Goal: Task Accomplishment & Management: Manage account settings

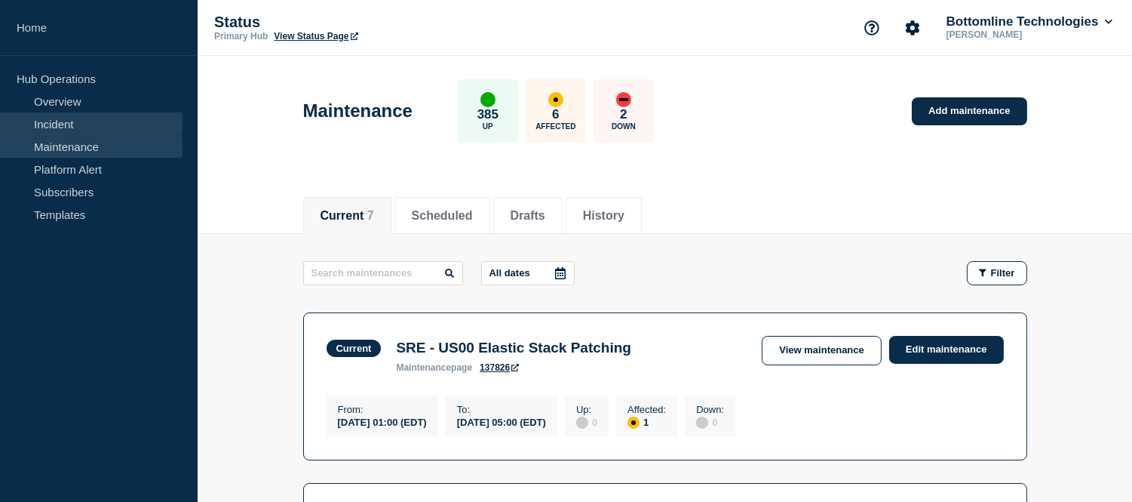
click at [94, 127] on link "Incident" at bounding box center [91, 123] width 183 height 23
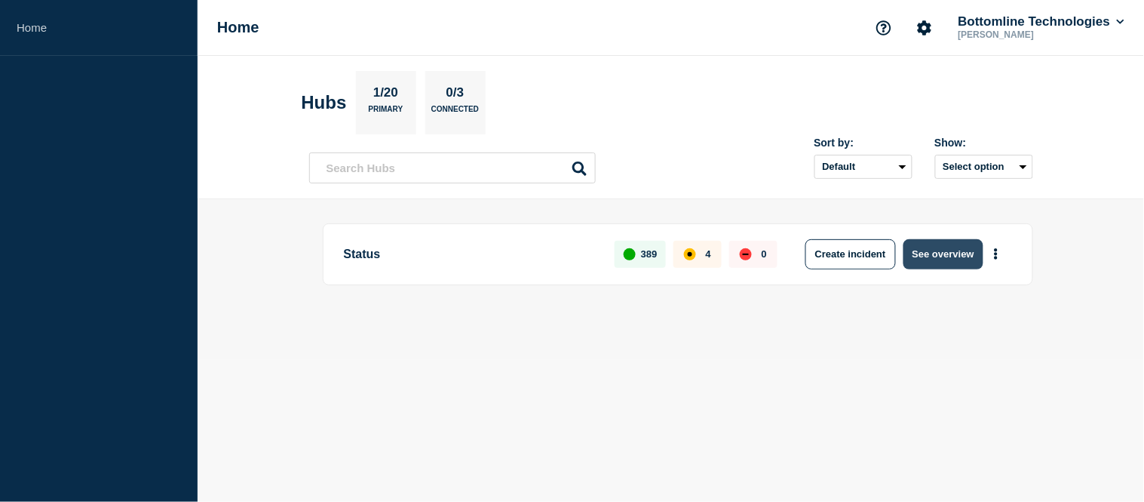
click at [928, 250] on button "See overview" at bounding box center [943, 254] width 80 height 30
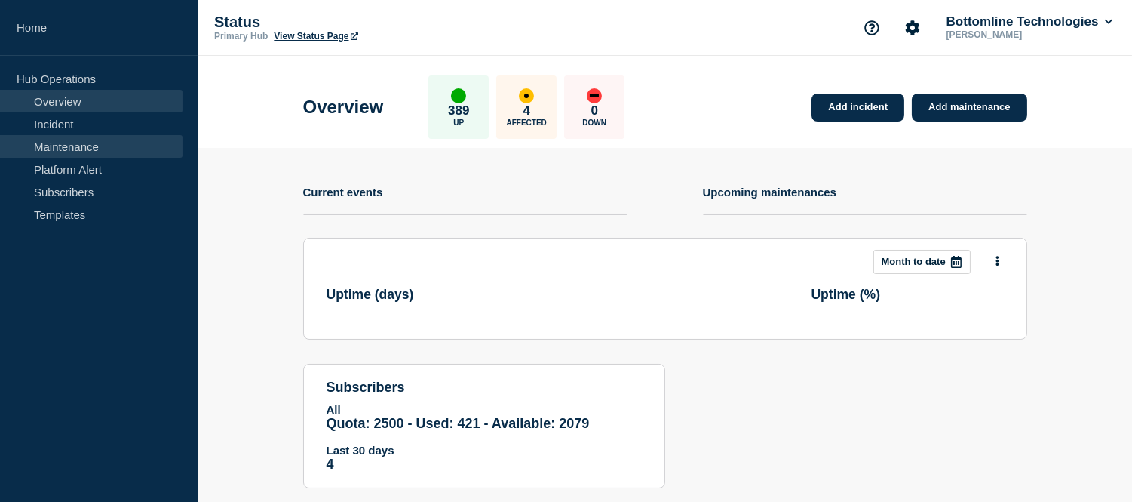
click at [84, 147] on link "Maintenance" at bounding box center [91, 146] width 183 height 23
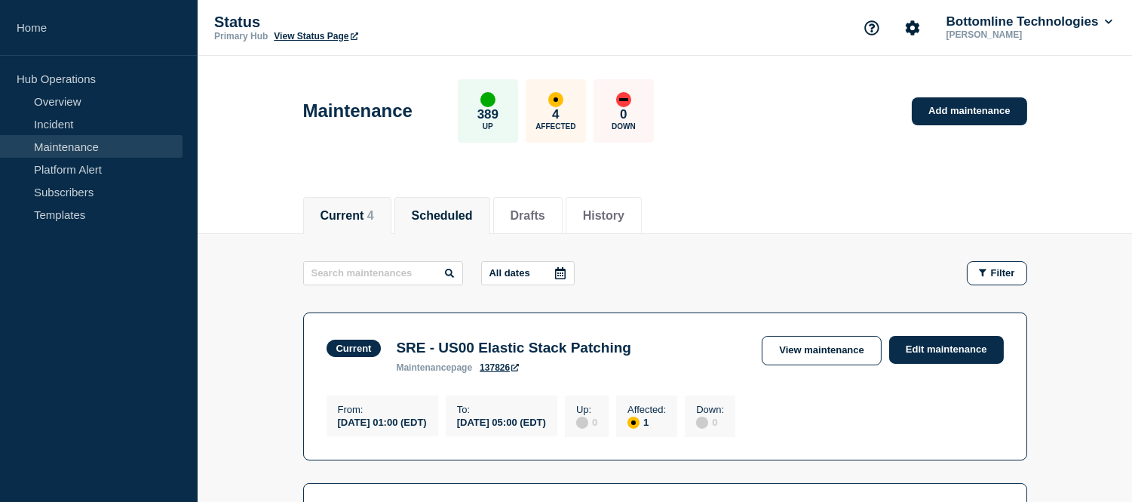
click at [456, 209] on button "Scheduled" at bounding box center [442, 216] width 61 height 14
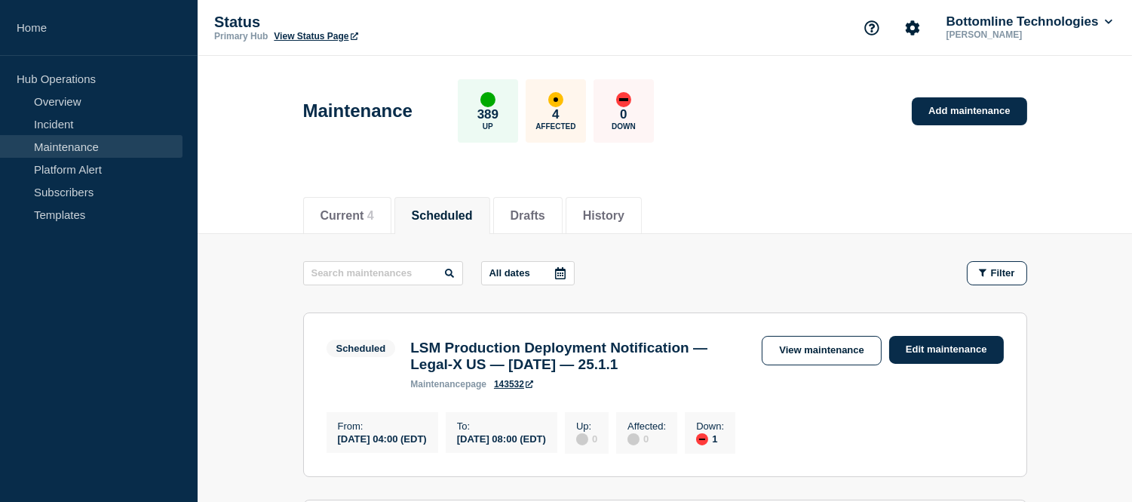
click at [566, 269] on icon at bounding box center [560, 273] width 11 height 12
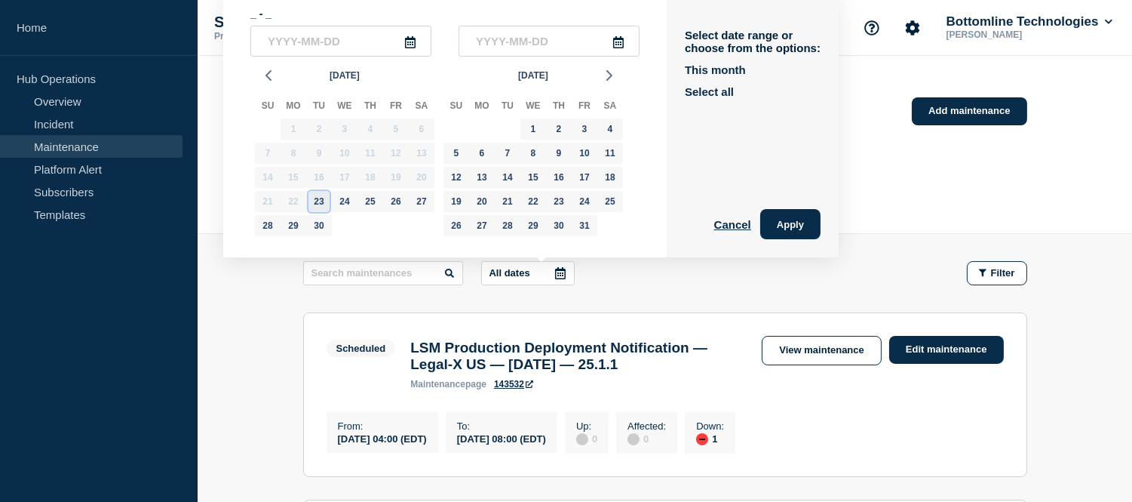
click at [324, 193] on div "23" at bounding box center [318, 201] width 21 height 21
type input "[DATE]"
click at [529, 130] on div "1" at bounding box center [533, 128] width 21 height 21
type input "[DATE]"
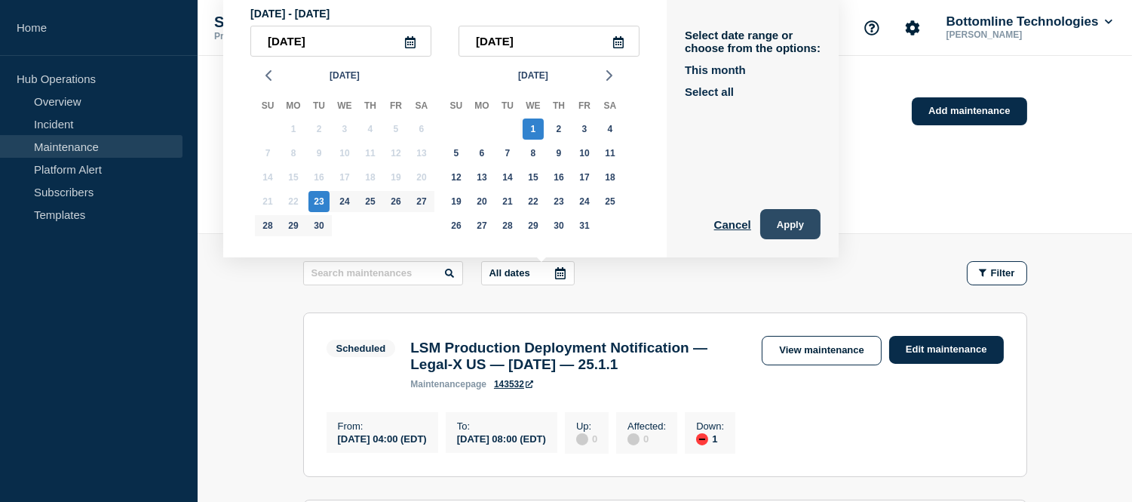
click at [821, 230] on button "Apply" at bounding box center [790, 224] width 60 height 30
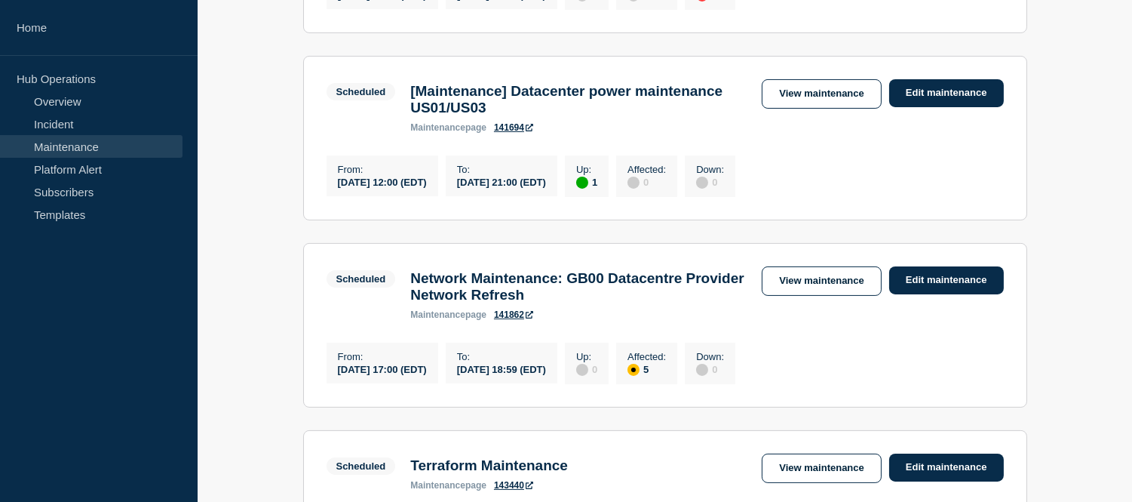
scroll to position [463, 0]
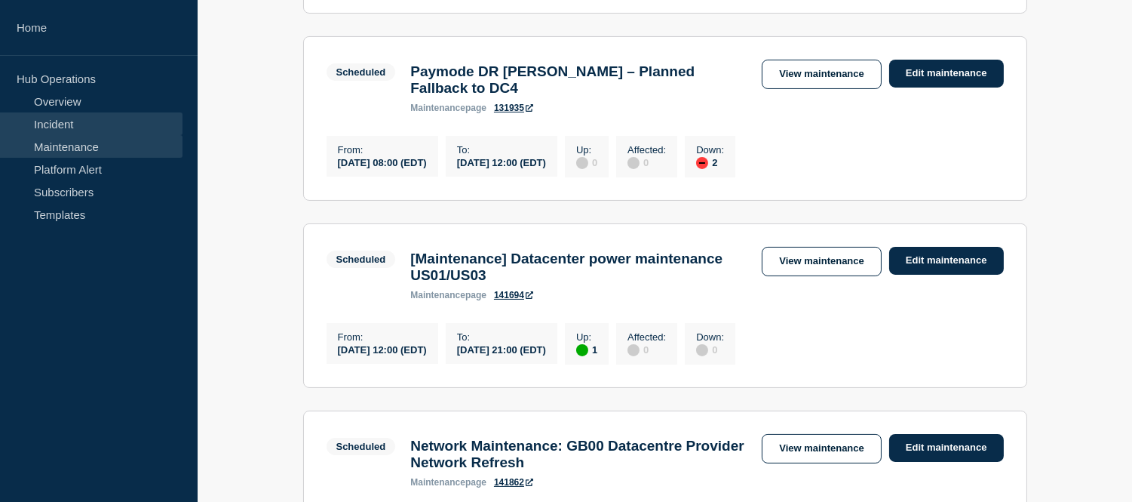
click at [106, 127] on link "Incident" at bounding box center [91, 123] width 183 height 23
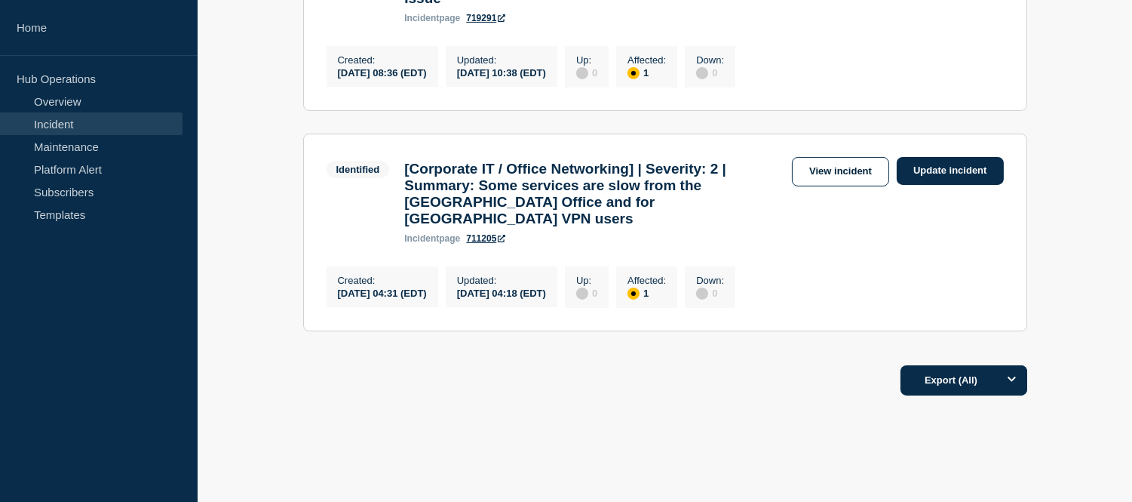
scroll to position [419, 0]
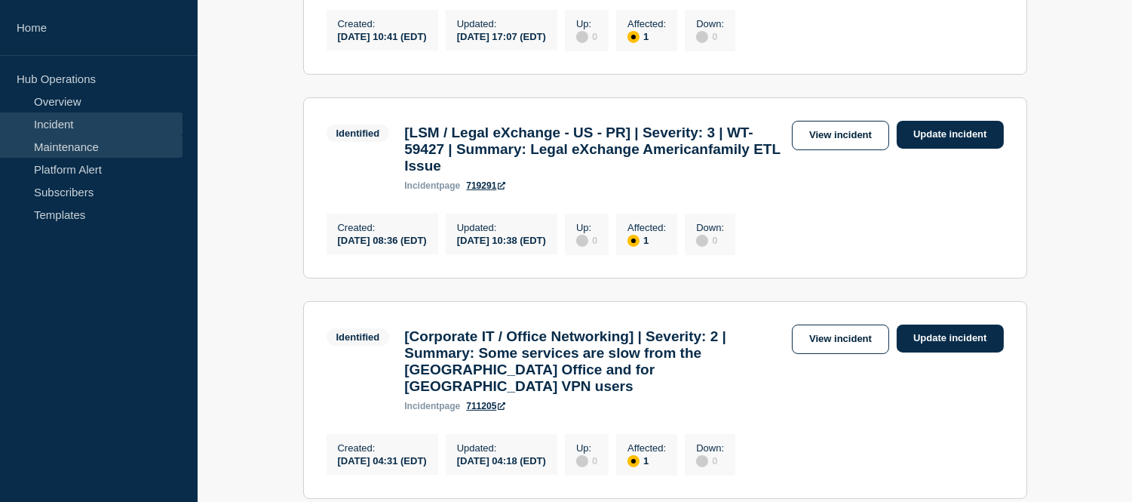
click at [90, 149] on link "Maintenance" at bounding box center [91, 146] width 183 height 23
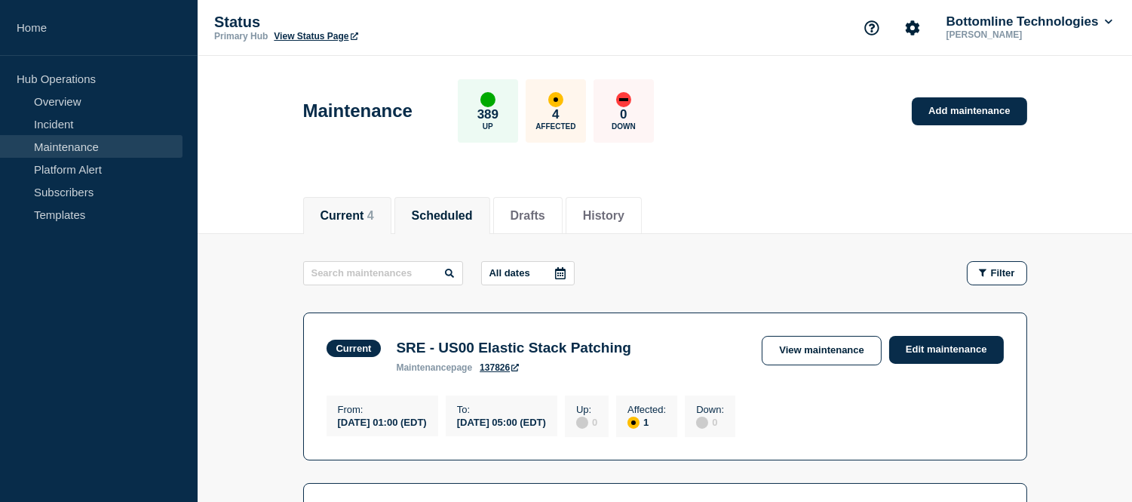
click at [459, 209] on button "Scheduled" at bounding box center [442, 216] width 61 height 14
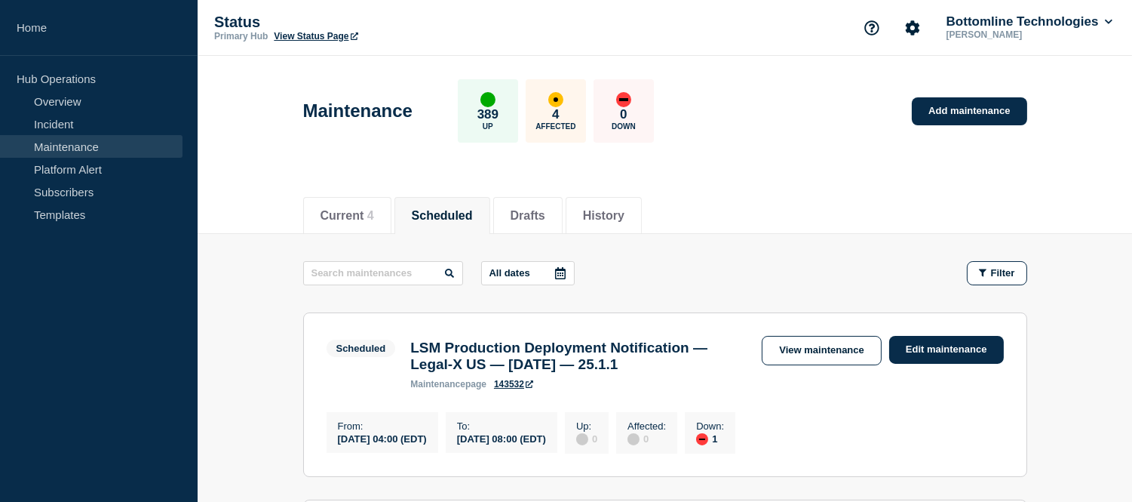
scroll to position [251, 0]
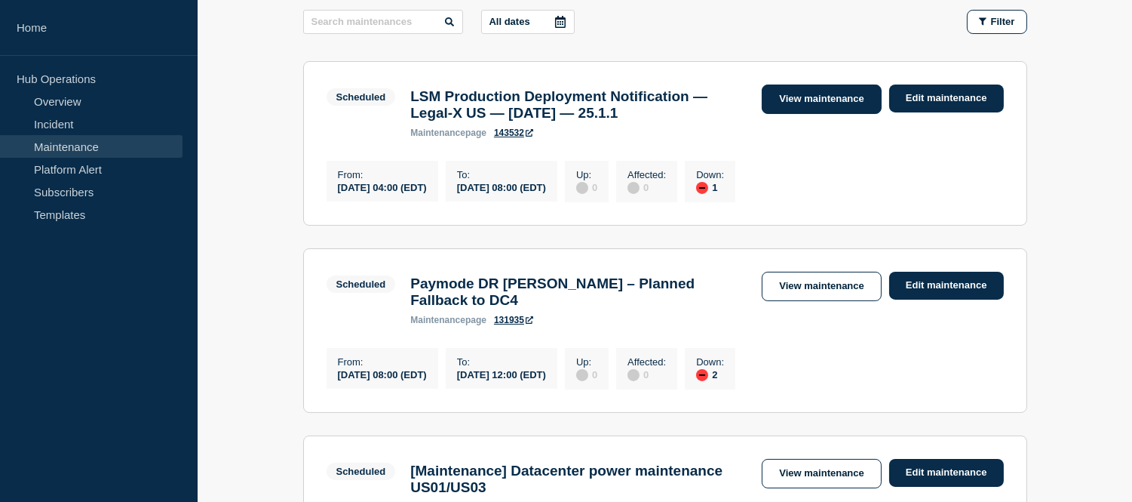
click at [803, 101] on link "View maintenance" at bounding box center [821, 98] width 119 height 29
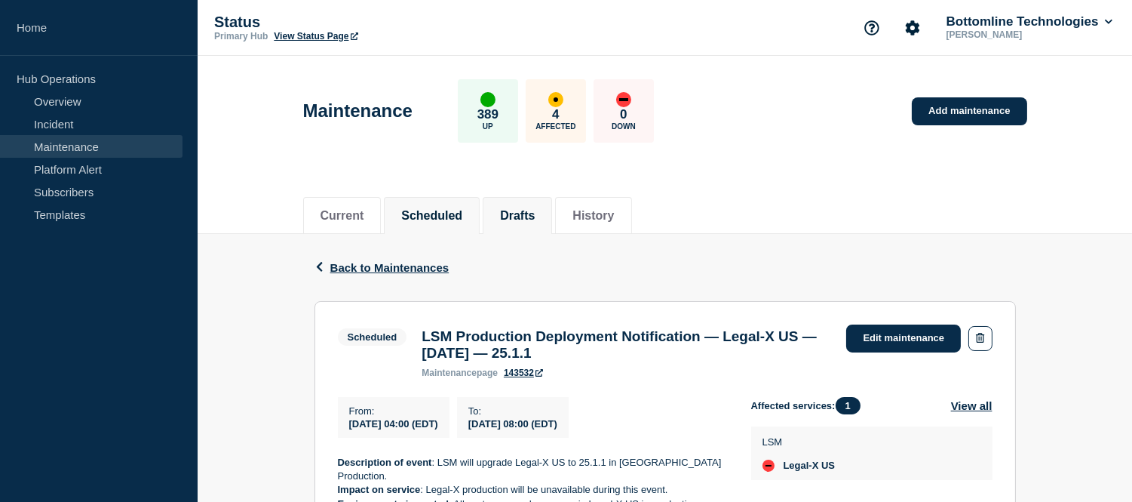
scroll to position [167, 0]
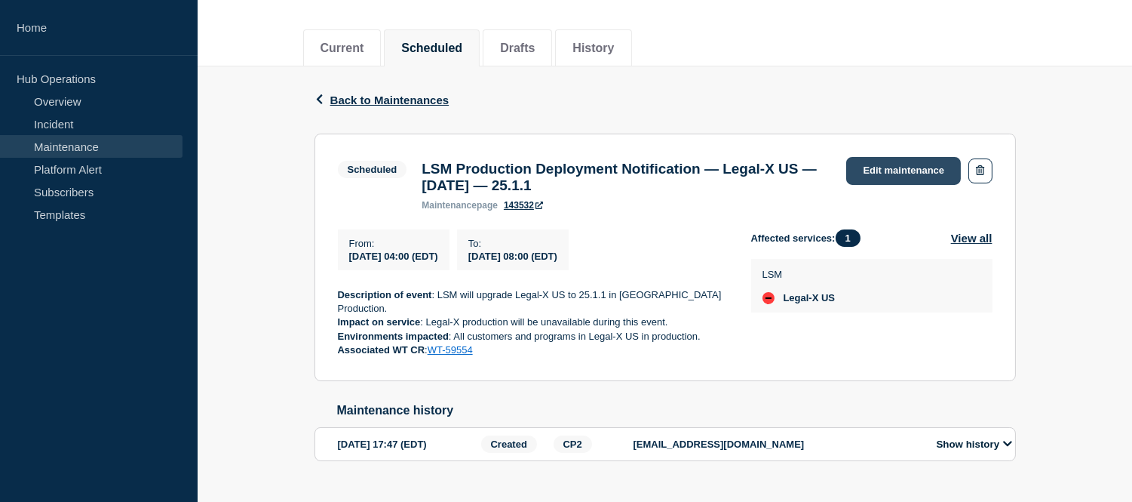
click at [885, 161] on link "Edit maintenance" at bounding box center [903, 171] width 115 height 28
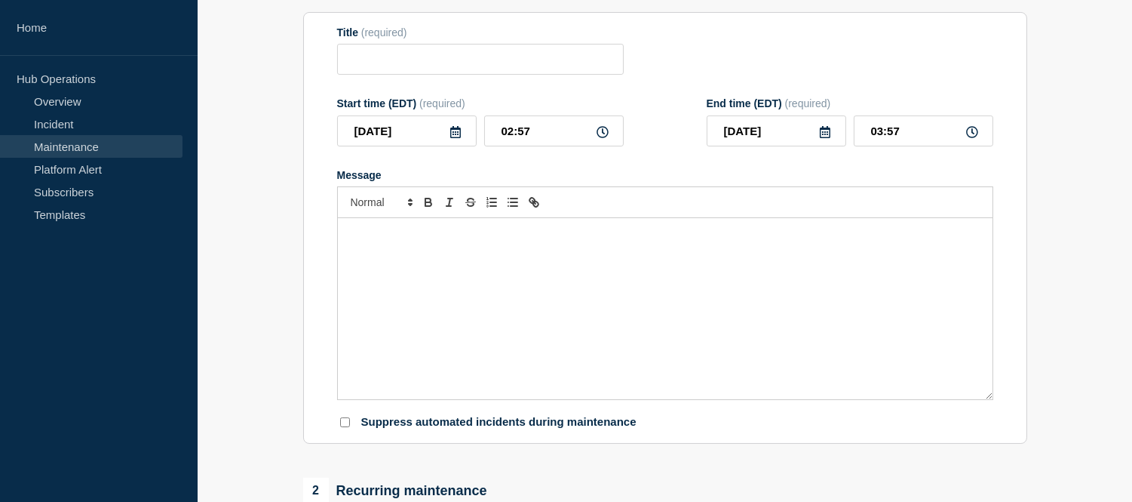
type input "LSM Production Deployment Notification — Legal-X US — [DATE] — 25.1.1"
type input "04:00"
type input "08:00"
checkbox input "true"
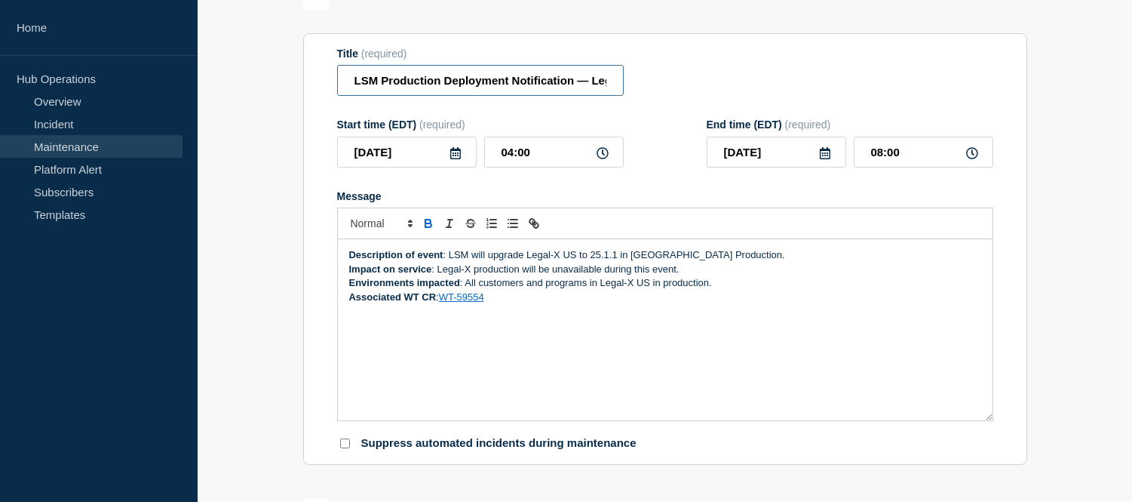
click at [354, 96] on input "LSM Production Deployment Notification — Legal-X US — [DATE] — 25.1.1" at bounding box center [480, 80] width 287 height 31
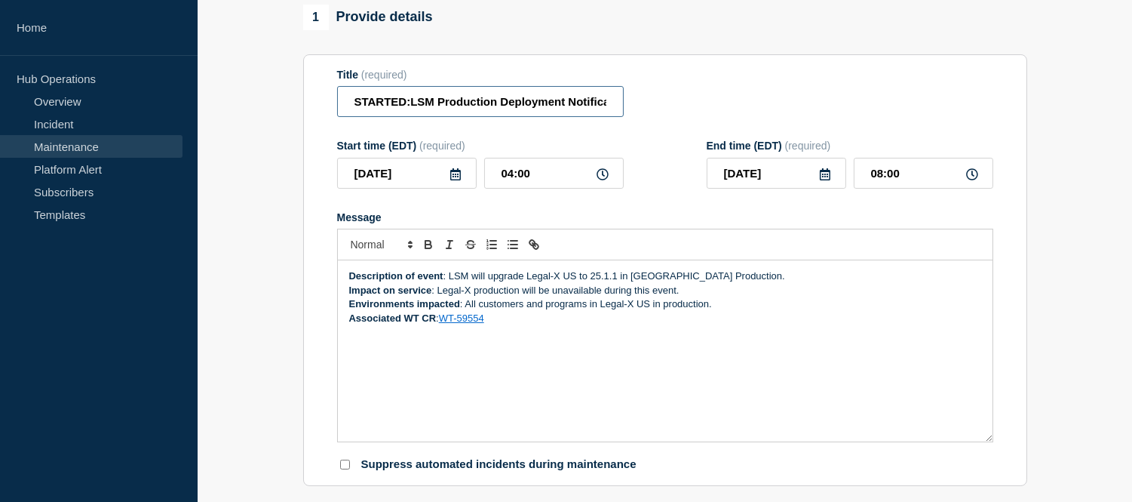
type input "STARTED:LSM Production Deployment Notification — Legal-X US — [DATE] — 25.1.1"
click at [350, 281] on strong "Description of event" at bounding box center [396, 275] width 94 height 11
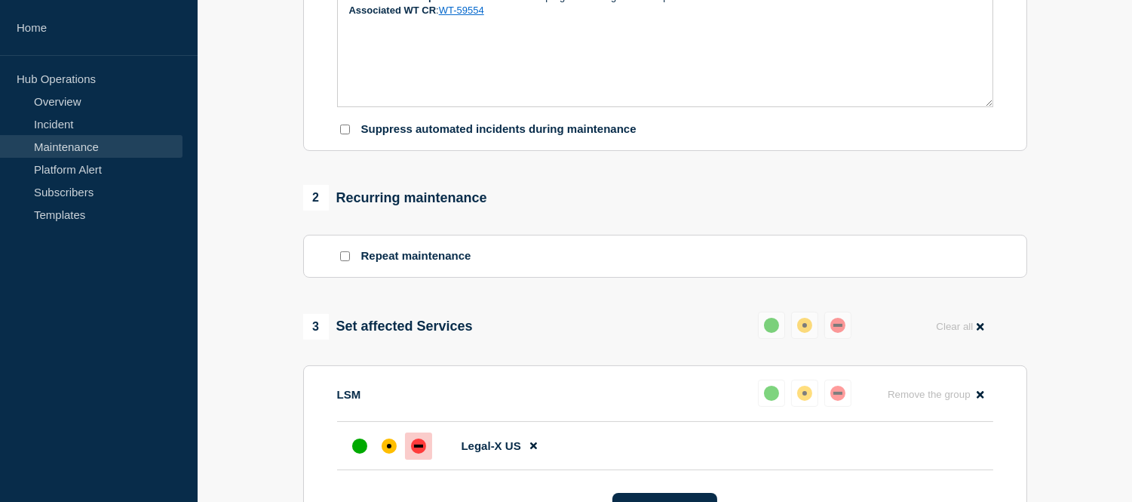
scroll to position [922, 0]
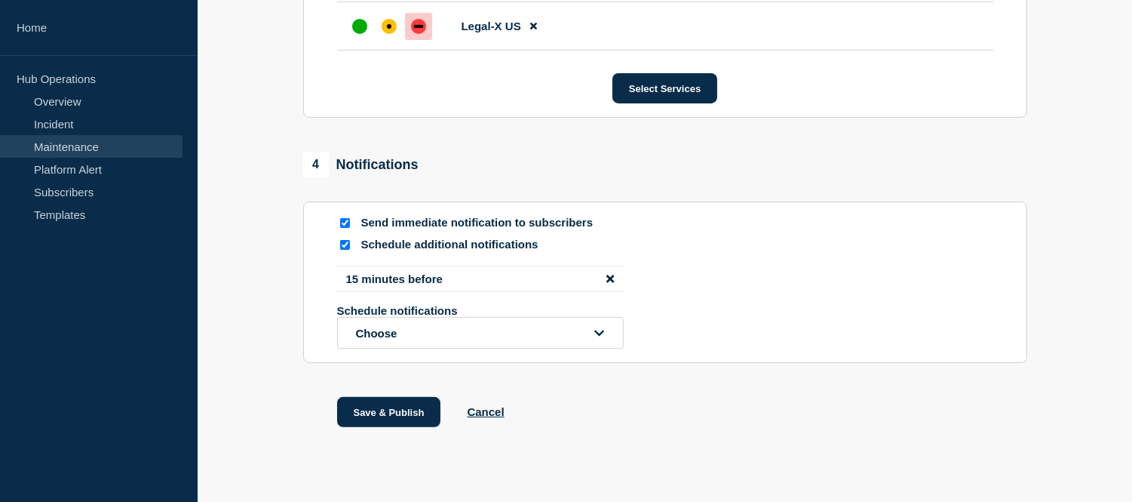
click at [344, 250] on input "Schedule additional notifications" at bounding box center [345, 245] width 10 height 10
checkbox input "false"
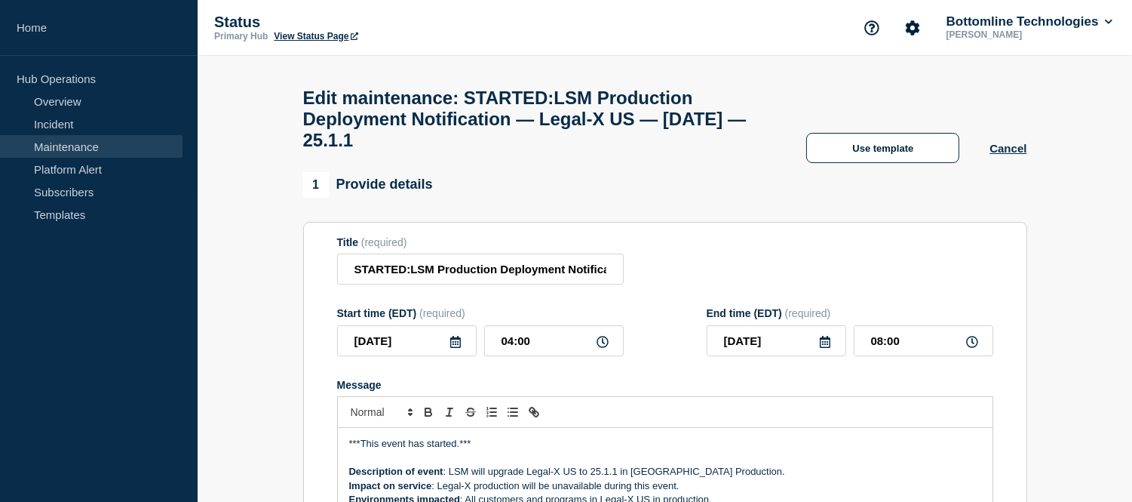
scroll to position [167, 0]
